Goal: Find specific page/section: Find specific page/section

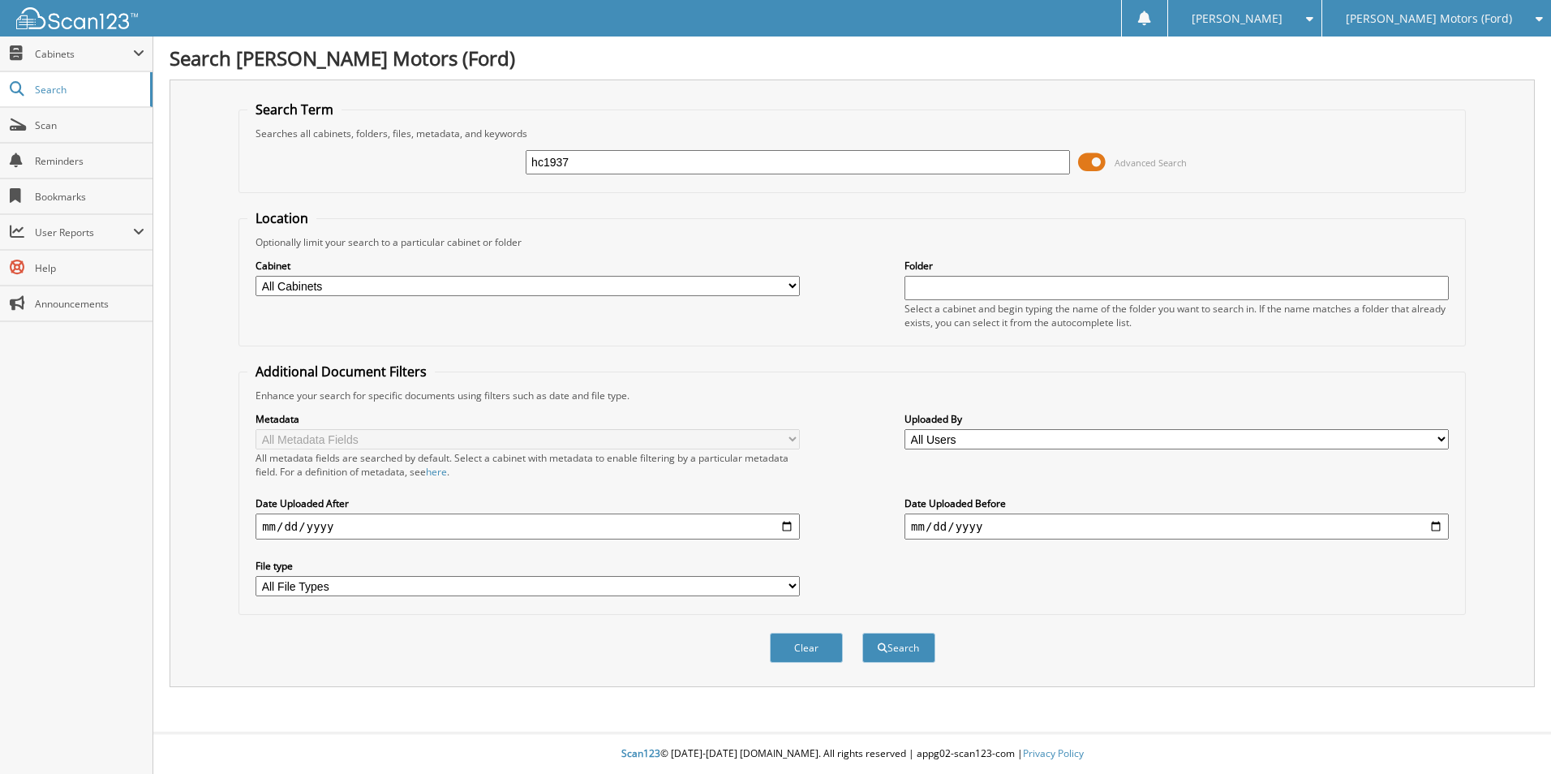
type input "hc1937"
click at [863, 633] on button "Search" at bounding box center [899, 648] width 73 height 30
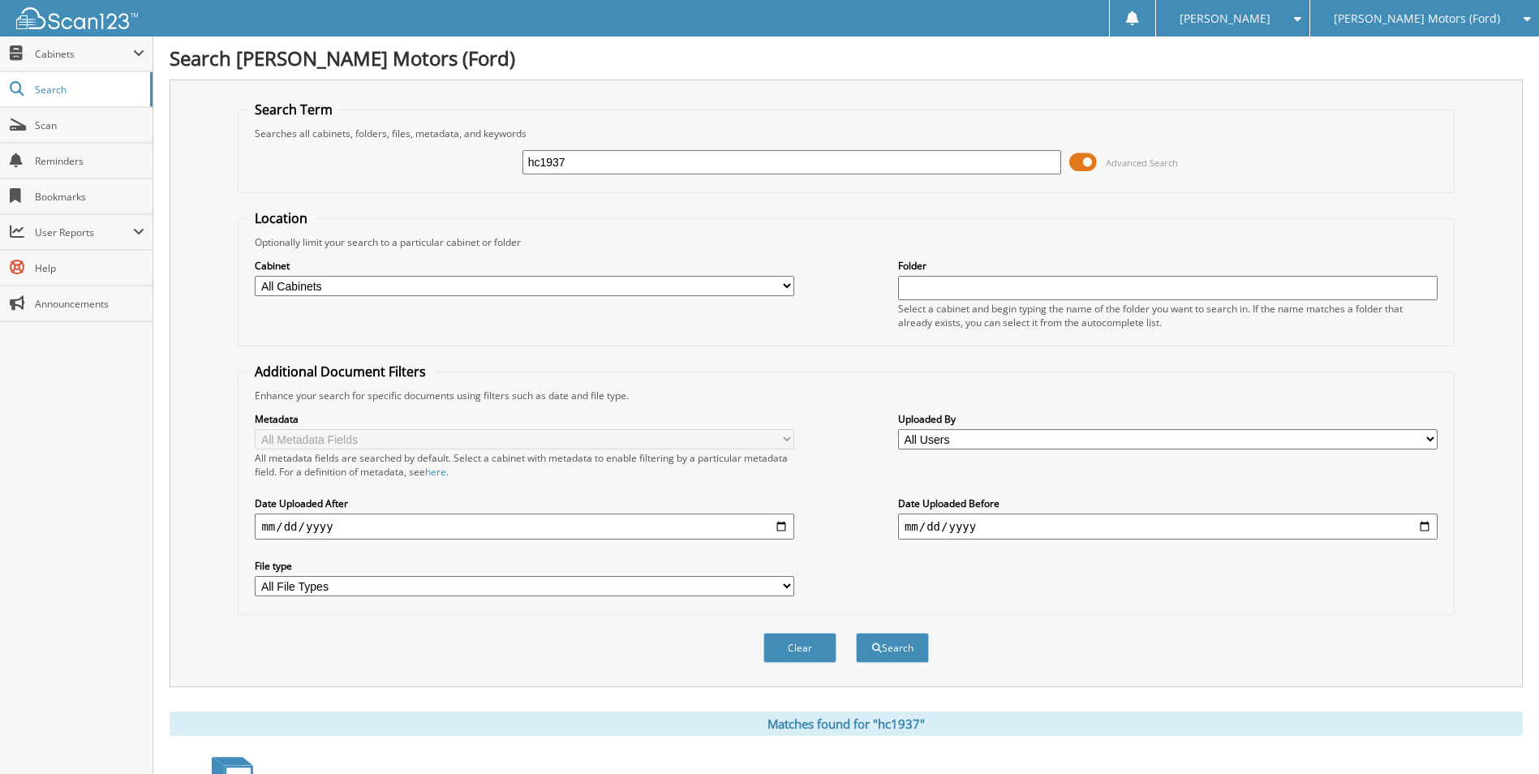
scroll to position [223, 0]
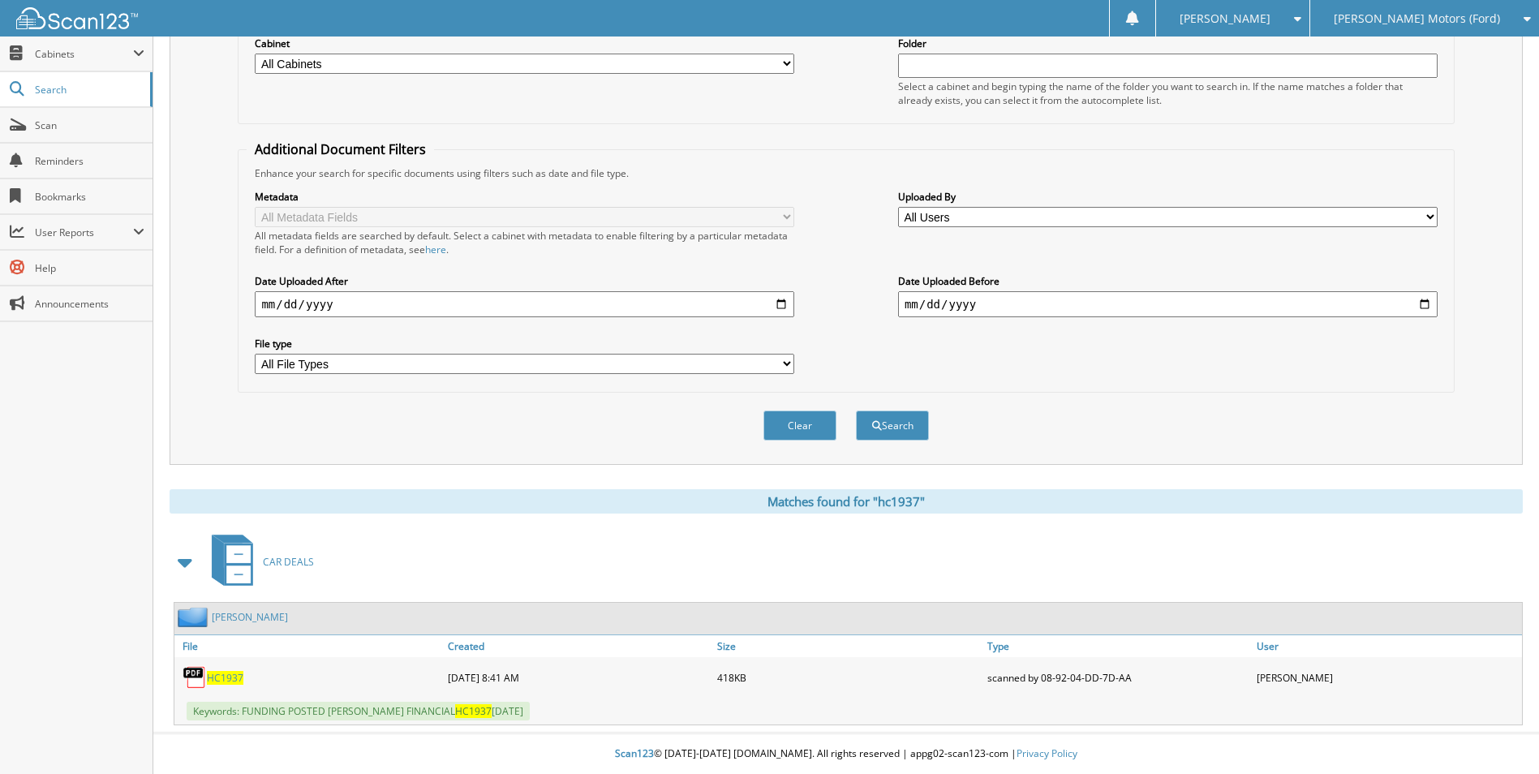
click at [229, 678] on span "HC1937" at bounding box center [225, 678] width 37 height 14
click at [1458, 176] on div "Search Term Searches all cabinets, folders, files, metadata, and keywords hc193…" at bounding box center [846, 161] width 1353 height 608
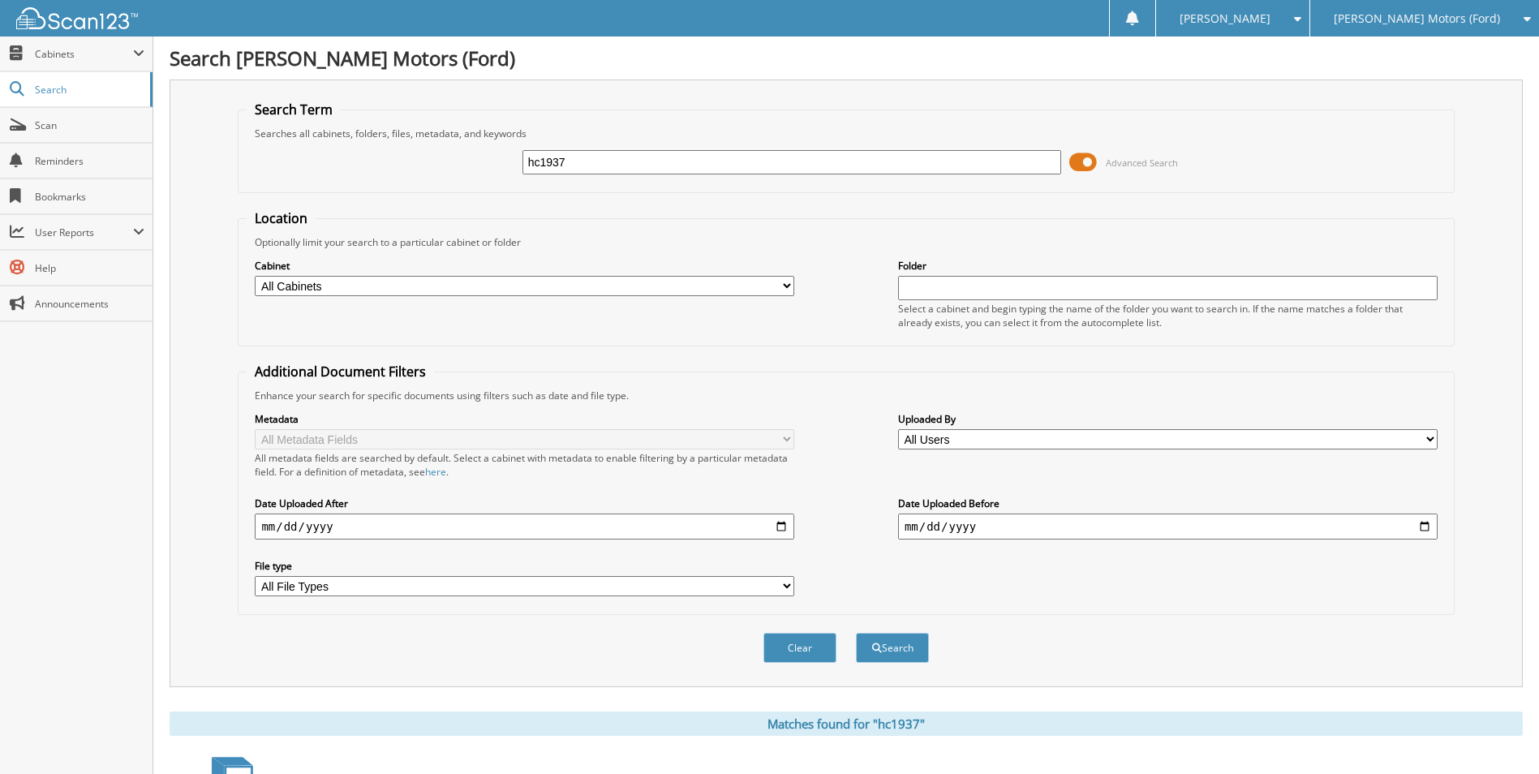
drag, startPoint x: 574, startPoint y: 160, endPoint x: 521, endPoint y: 173, distance: 54.3
click at [521, 173] on div "hc1937 Advanced Search" at bounding box center [846, 162] width 1198 height 44
type input "[PERSON_NAME]"
click at [856, 633] on button "Search" at bounding box center [892, 648] width 73 height 30
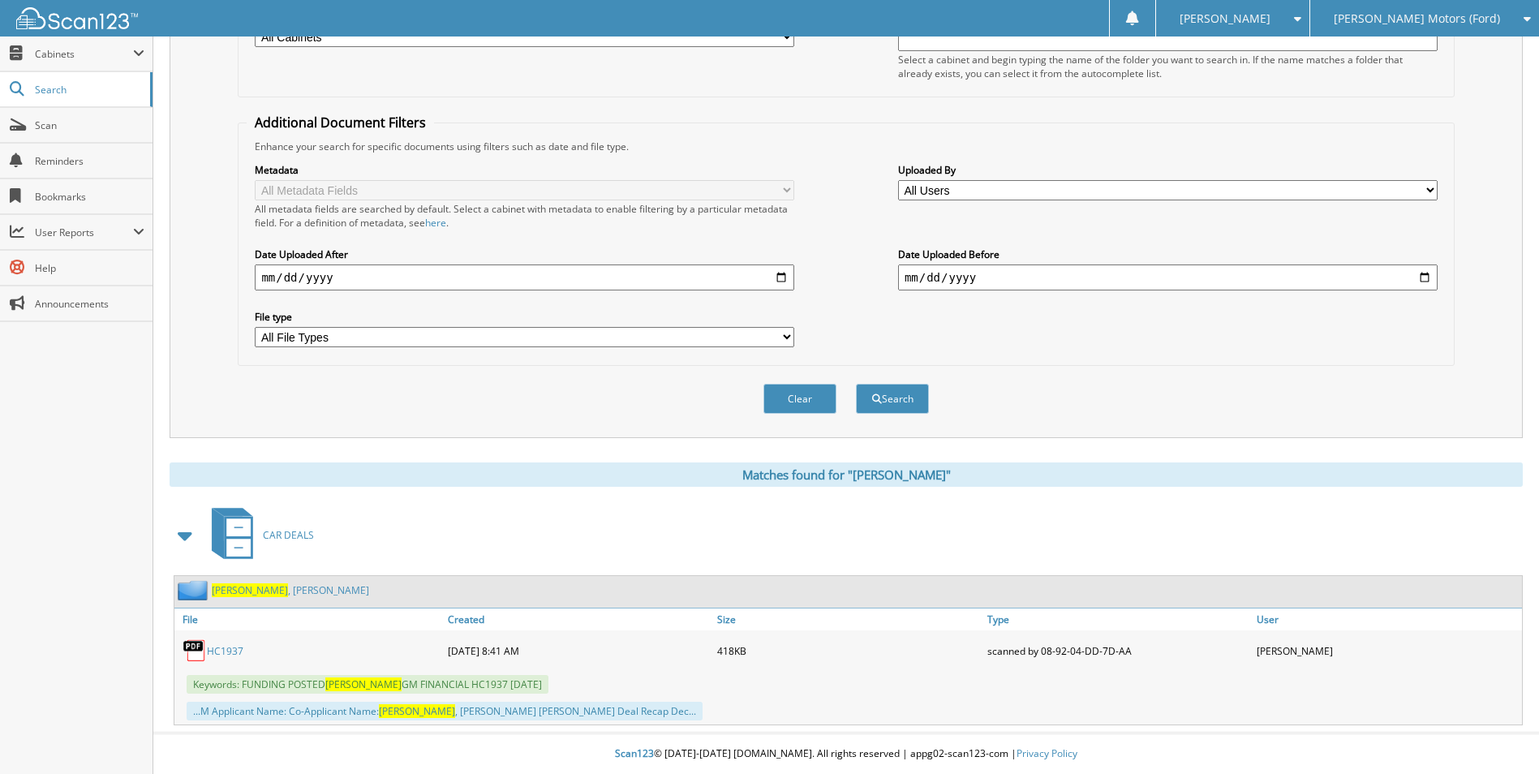
click at [269, 590] on link "BOLLEY , BRADY" at bounding box center [290, 590] width 157 height 14
